Goal: Task Accomplishment & Management: Manage account settings

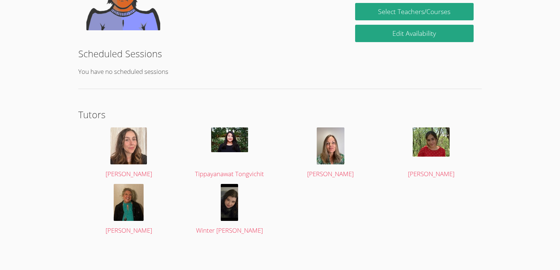
scroll to position [153, 0]
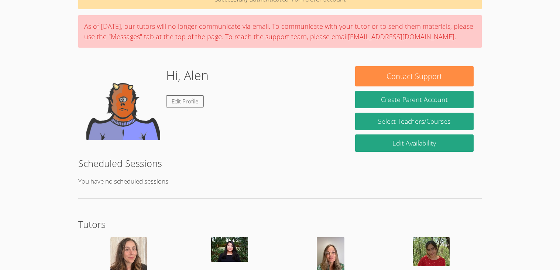
scroll to position [41, 0]
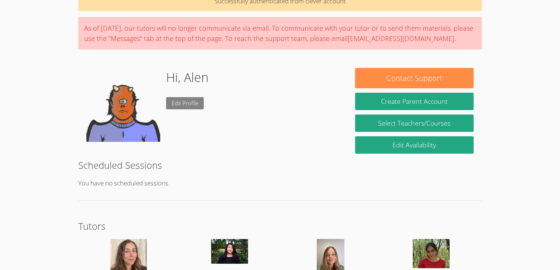
click at [182, 100] on link "Edit Profile" at bounding box center [185, 103] width 38 height 12
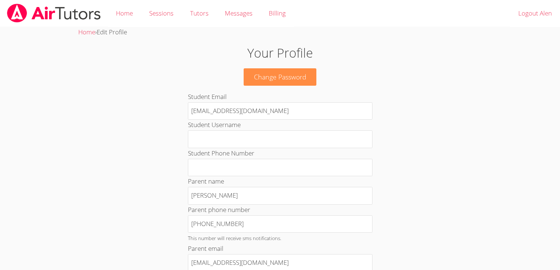
scroll to position [354, 0]
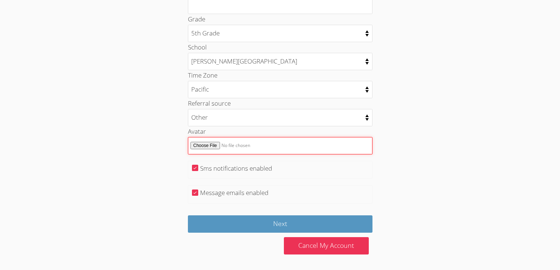
click at [195, 144] on input "Avatar" at bounding box center [280, 145] width 184 height 17
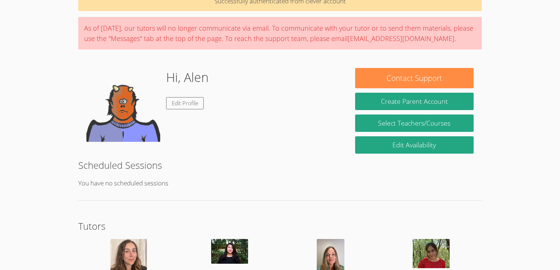
click at [82, 68] on div "Hi, Alen Edit Profile" at bounding box center [212, 105] width 269 height 74
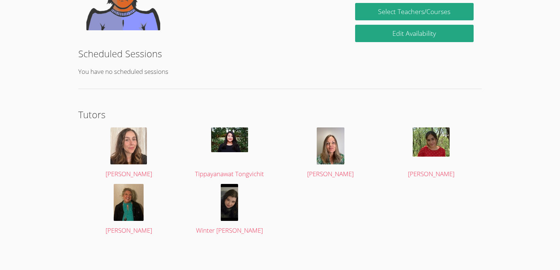
scroll to position [0, 0]
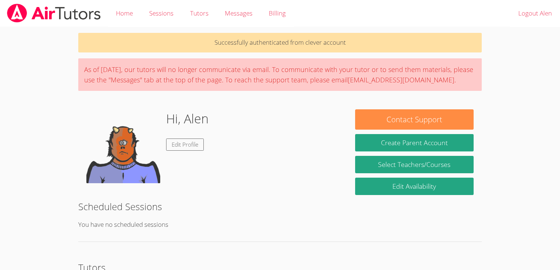
click at [318, 148] on div "Hi, Alen Edit Profile" at bounding box center [212, 146] width 252 height 74
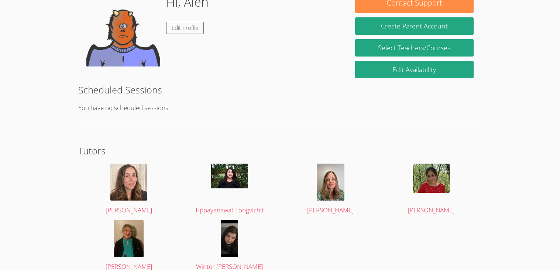
scroll to position [118, 0]
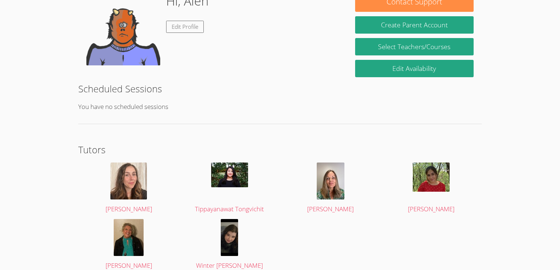
click at [120, 35] on img at bounding box center [123, 29] width 74 height 74
